Goal: Task Accomplishment & Management: Manage account settings

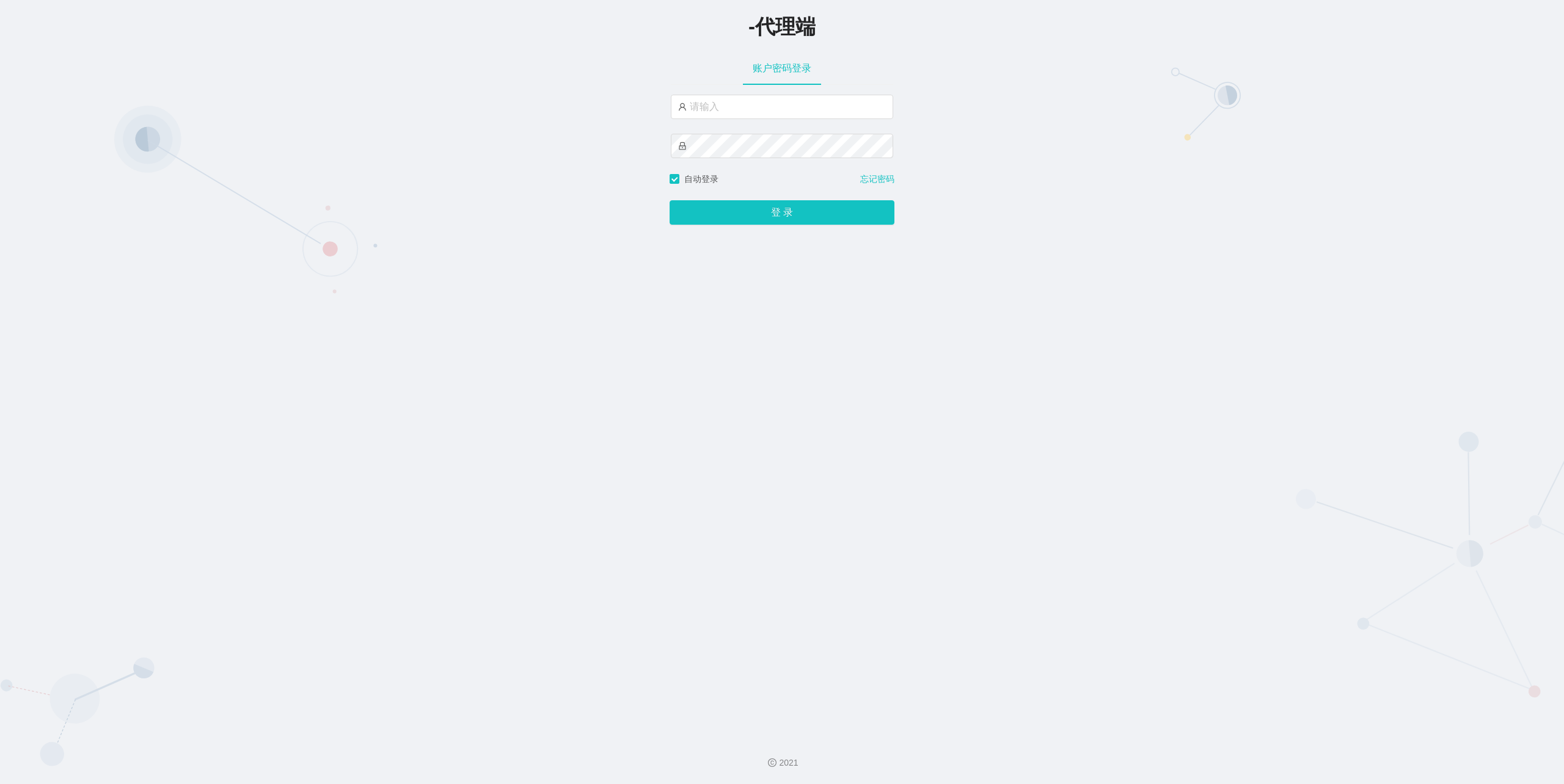
type input "azhong01"
click at [773, 203] on button "登 录" at bounding box center [782, 212] width 225 height 25
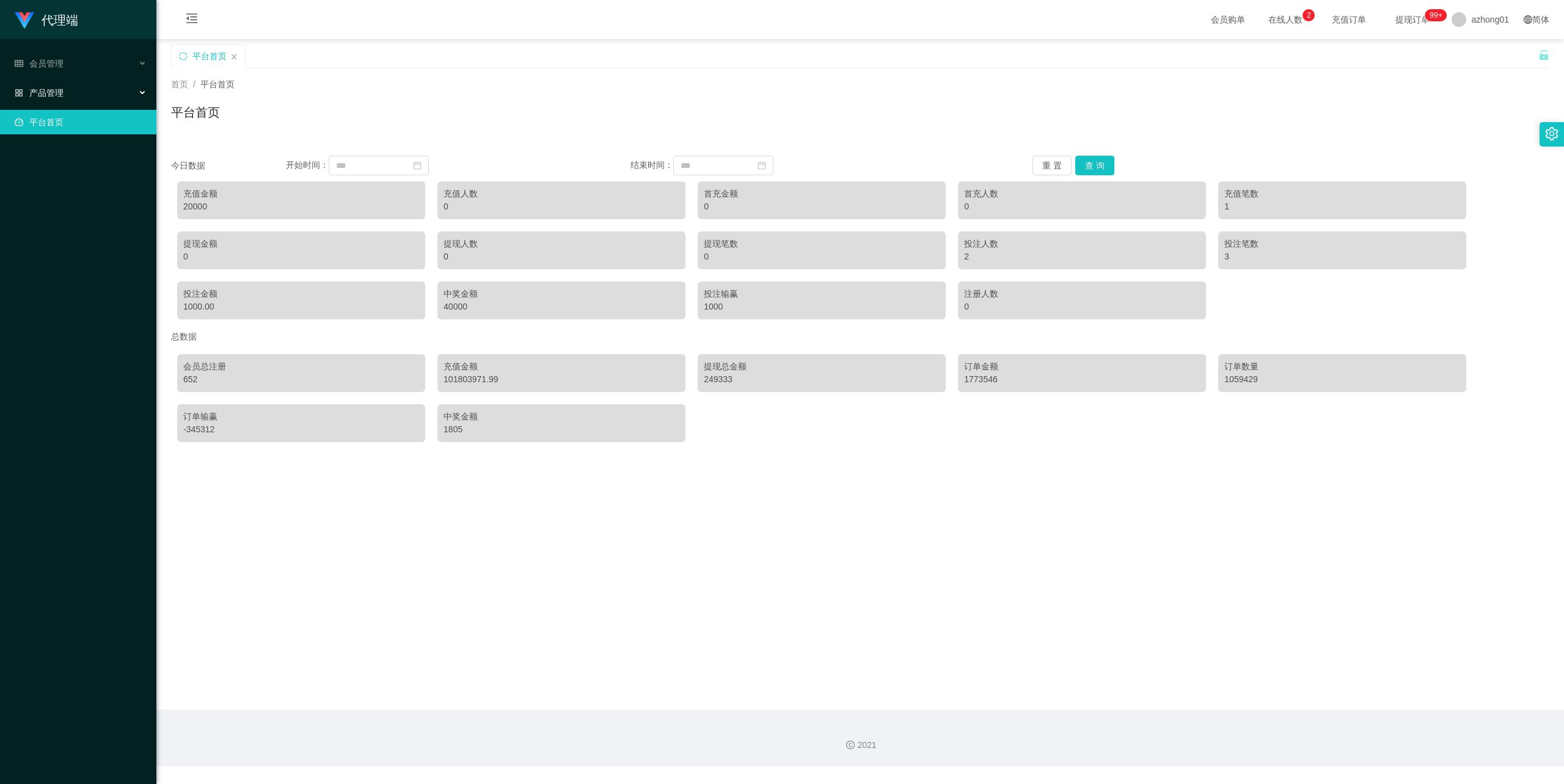
drag, startPoint x: 49, startPoint y: 86, endPoint x: 56, endPoint y: 107, distance: 22.1
click at [49, 88] on span "产品管理" at bounding box center [39, 93] width 49 height 10
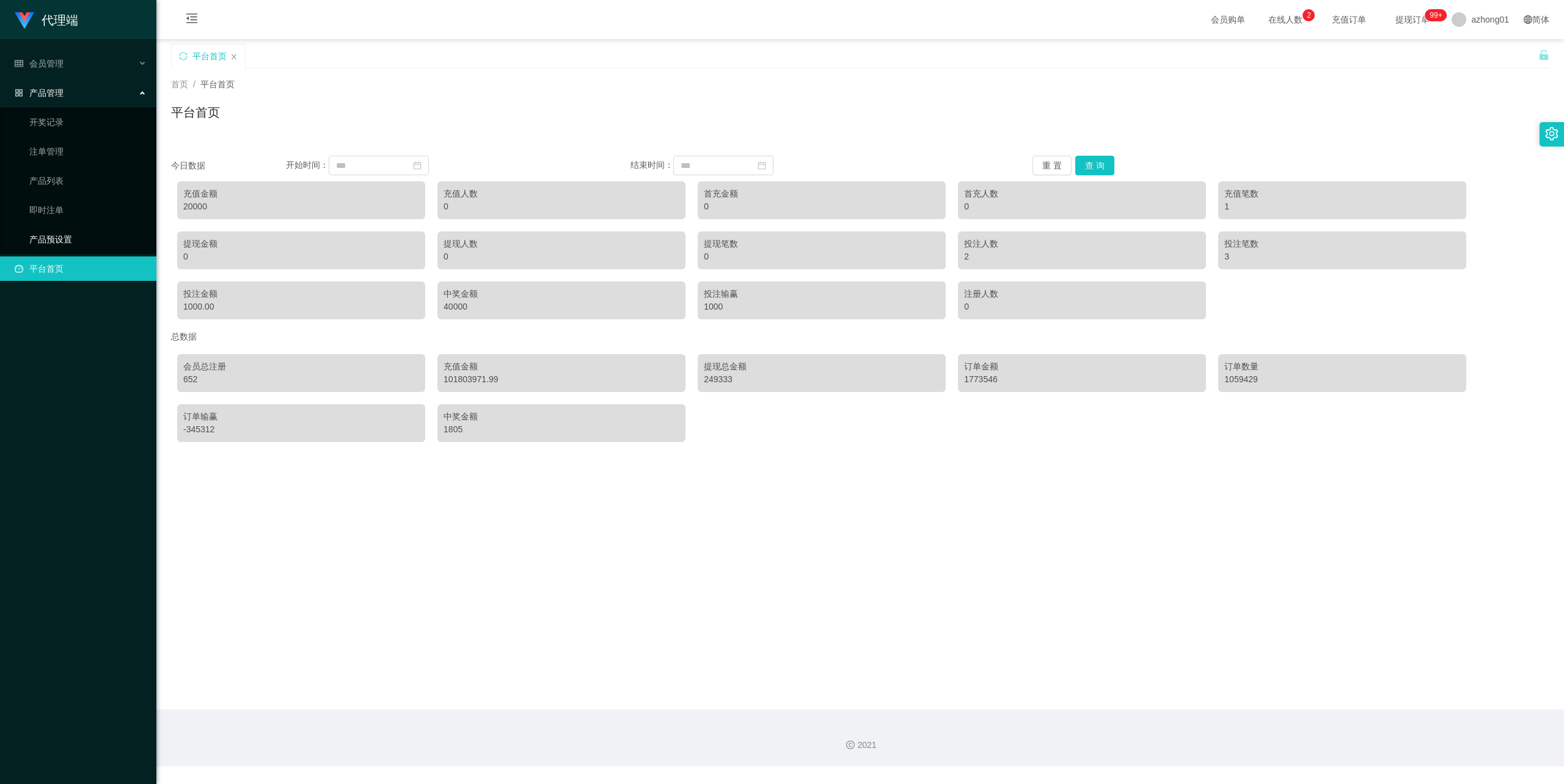
click at [65, 236] on link "产品预设置" at bounding box center [88, 239] width 117 height 25
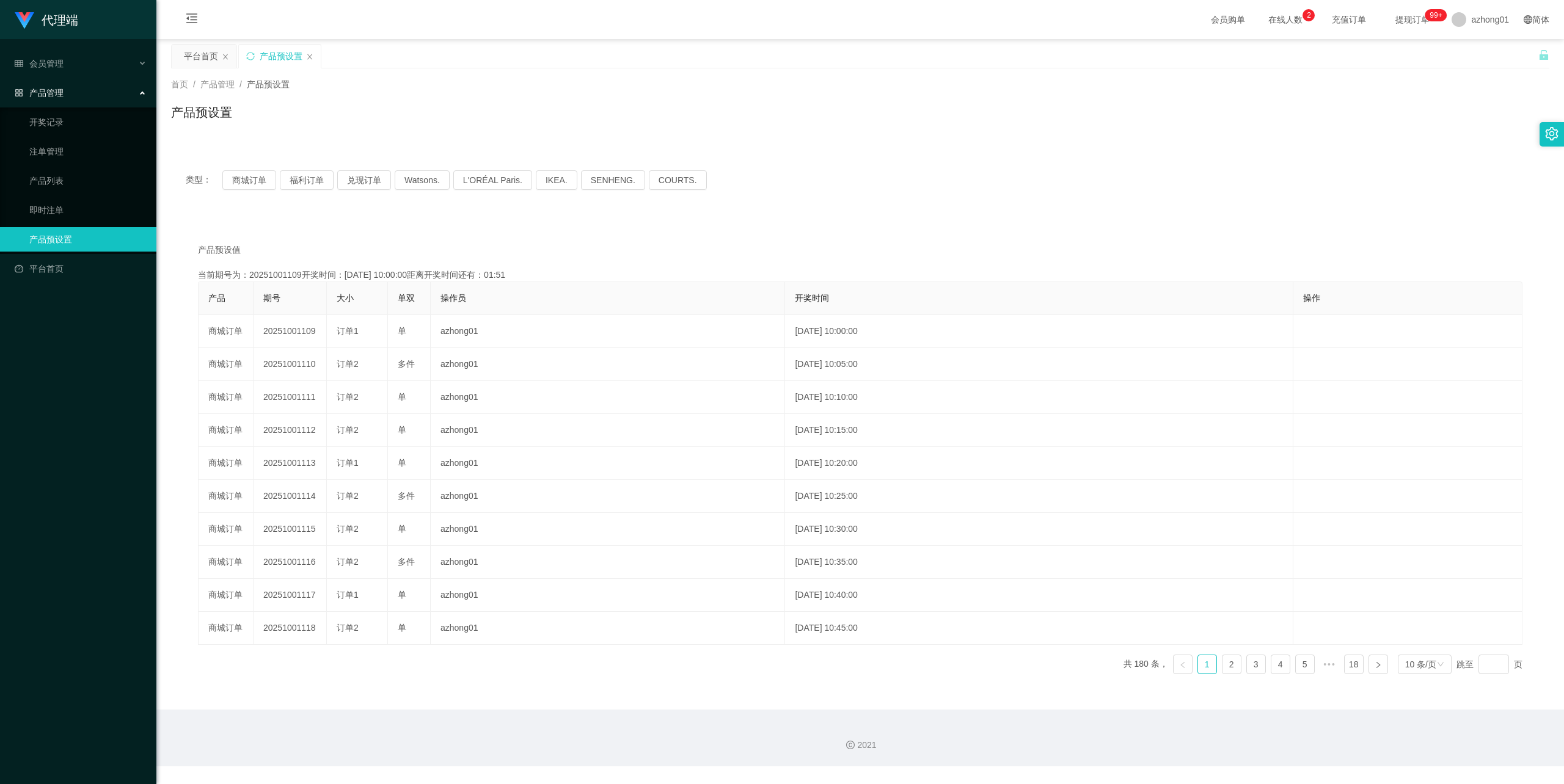
click at [1269, 13] on span "在线人数 0 1 2 3 4 5 6 7 8 9 0 1 2 3 4 5 6 7 8 9 0 1 2 3 4 5 6 7 8 9" at bounding box center [1285, 20] width 64 height 39
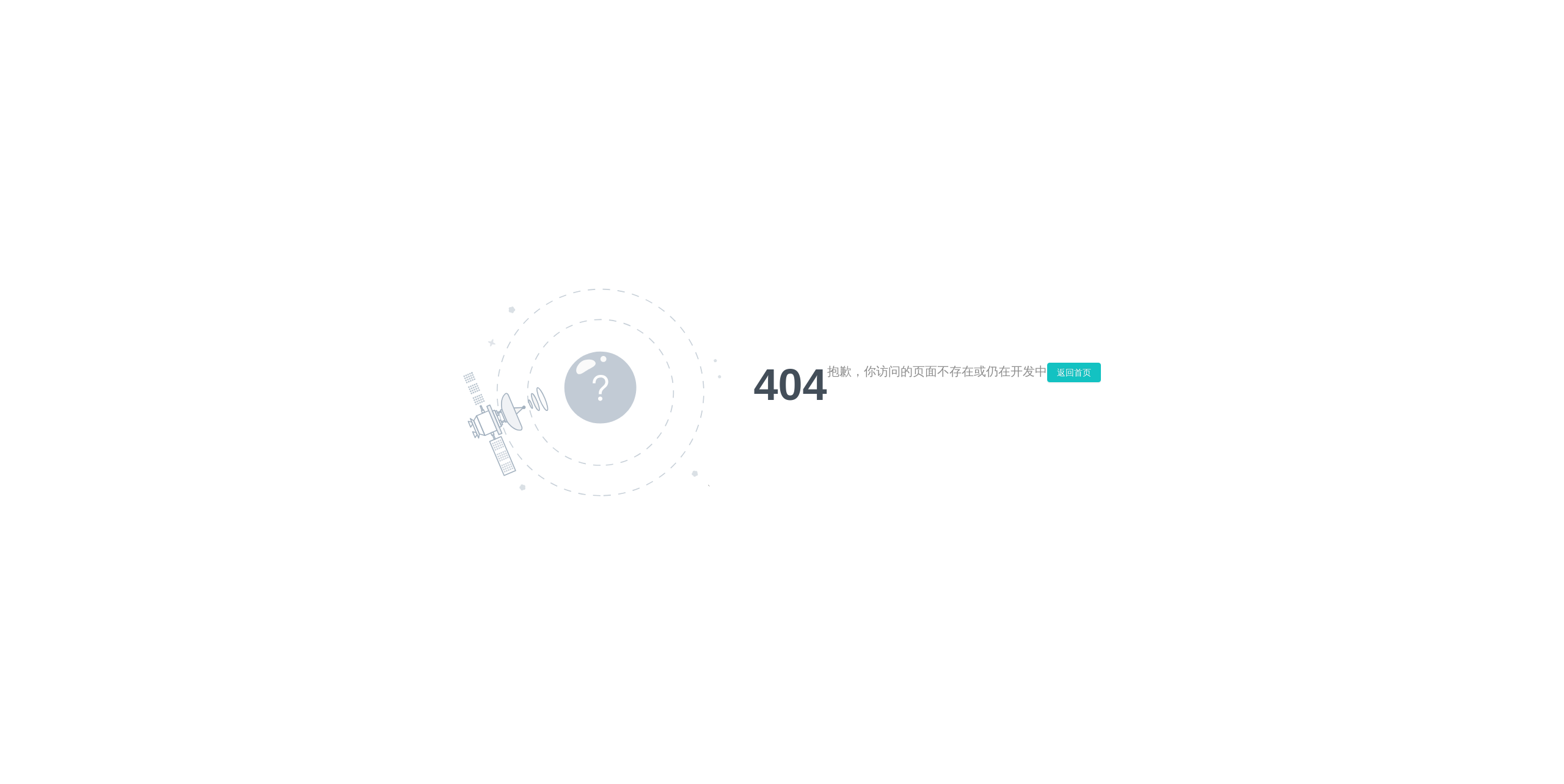
drag, startPoint x: 1025, startPoint y: 125, endPoint x: 976, endPoint y: 106, distance: 52.6
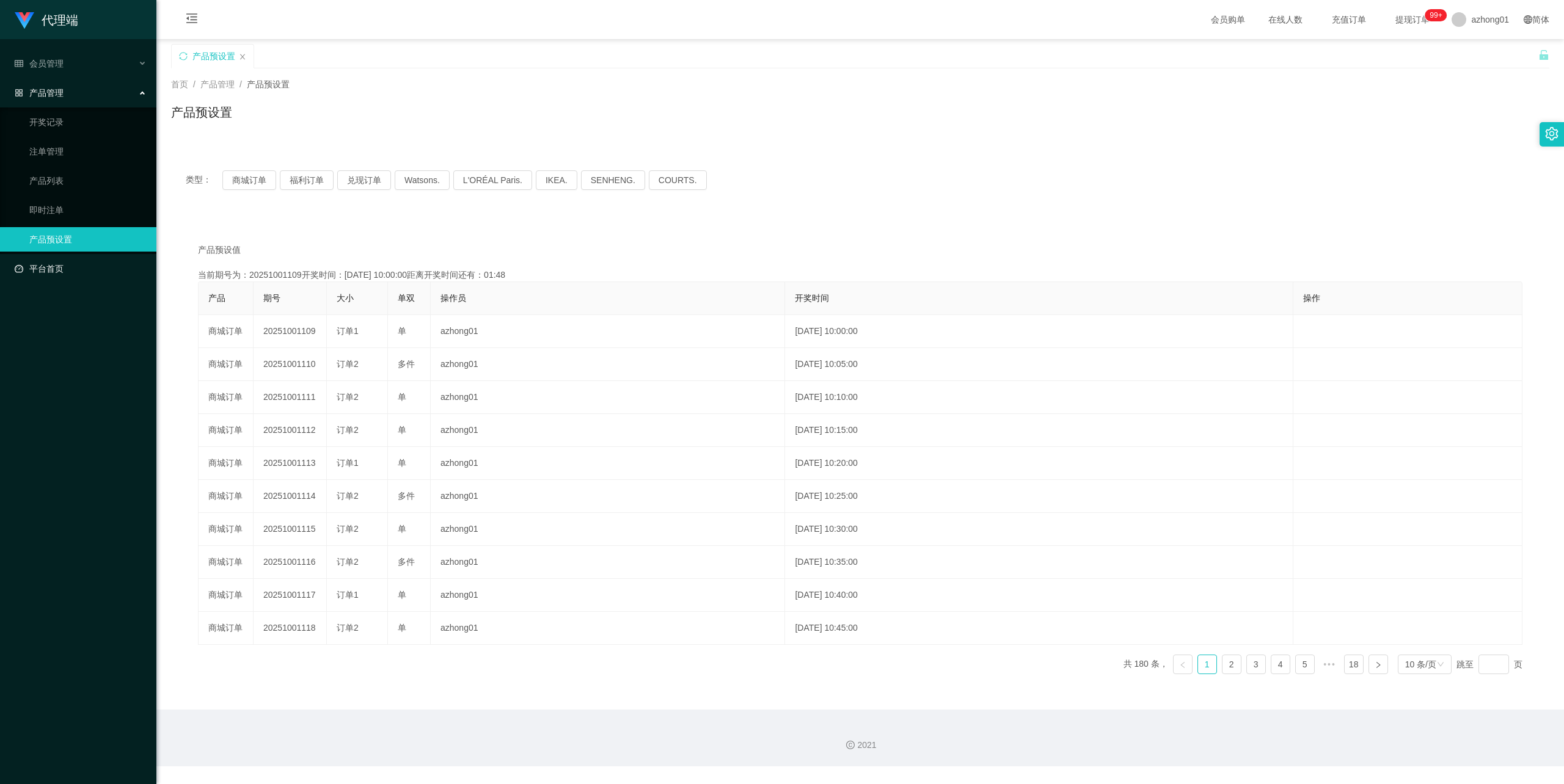
click at [73, 264] on link "平台首页" at bounding box center [80, 269] width 132 height 25
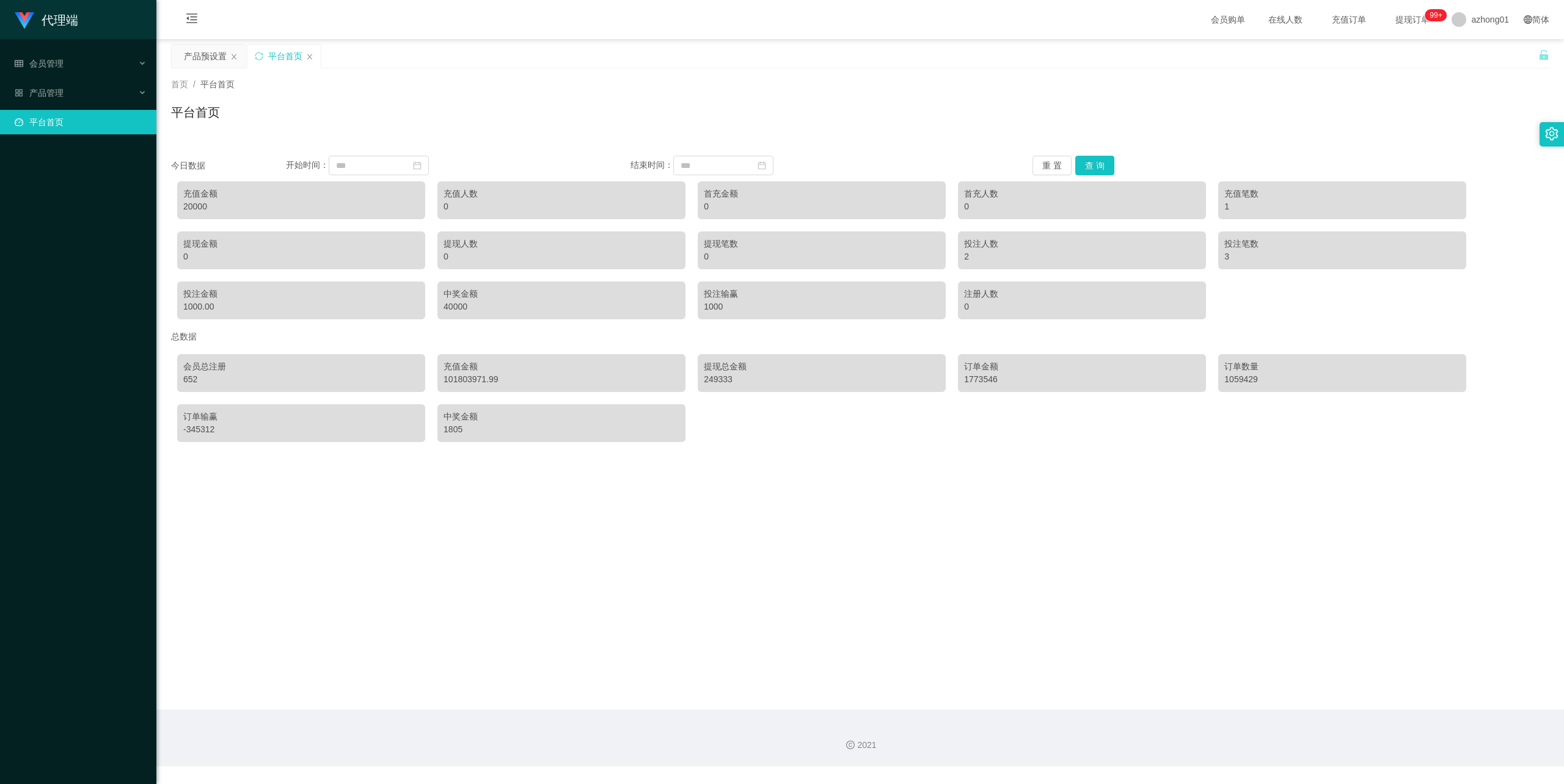
click at [247, 190] on div "充值金额" at bounding box center [301, 194] width 236 height 13
click at [1413, 20] on span "提现订单 99+" at bounding box center [1412, 20] width 47 height 9
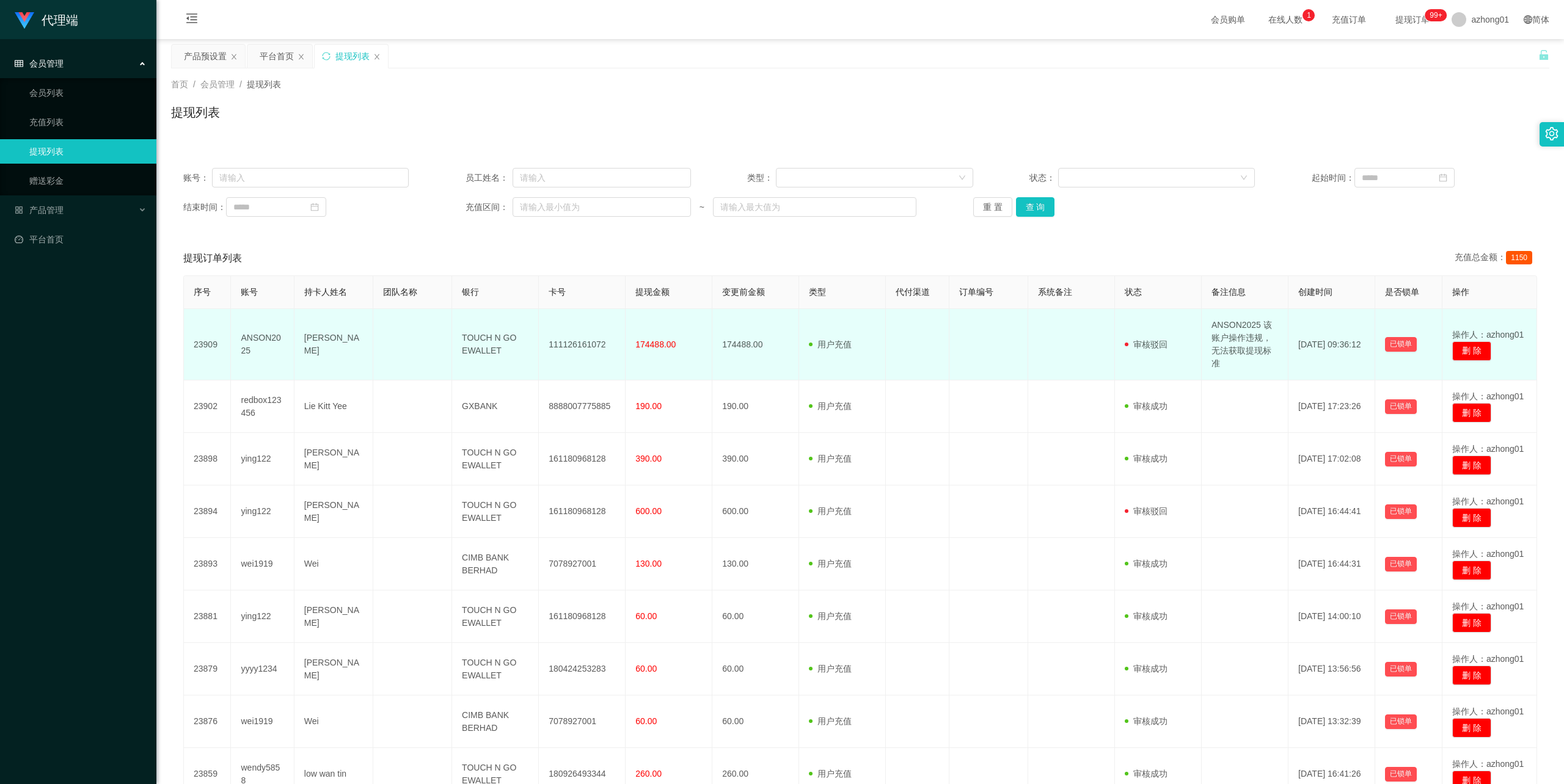
click at [333, 340] on td "[PERSON_NAME]" at bounding box center [334, 345] width 79 height 71
click at [274, 340] on td "ANSON2025" at bounding box center [262, 345] width 63 height 71
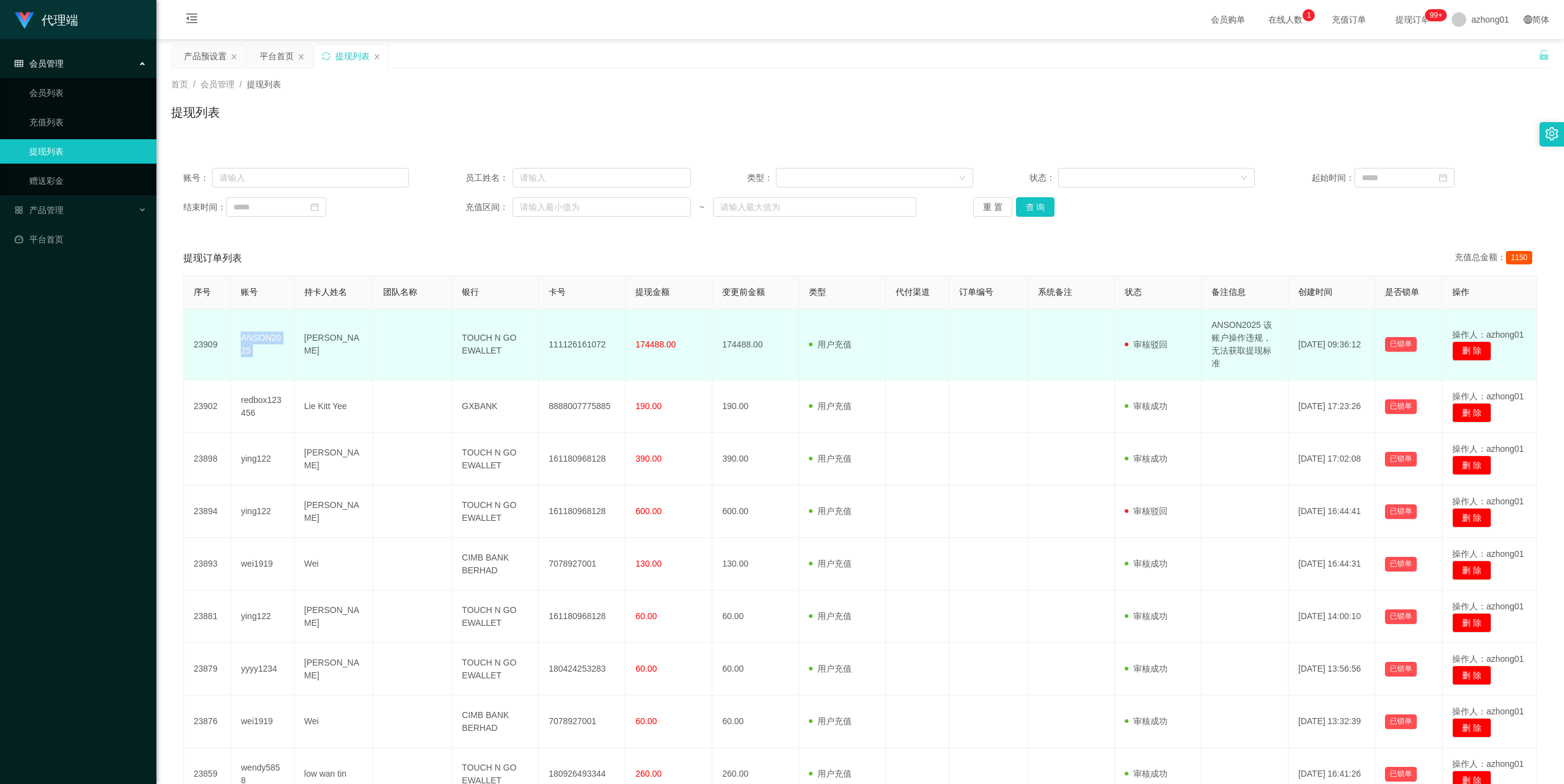
click at [272, 339] on td "ANSON2025" at bounding box center [262, 345] width 63 height 71
copy td "ANSON2025"
